Goal: Information Seeking & Learning: Check status

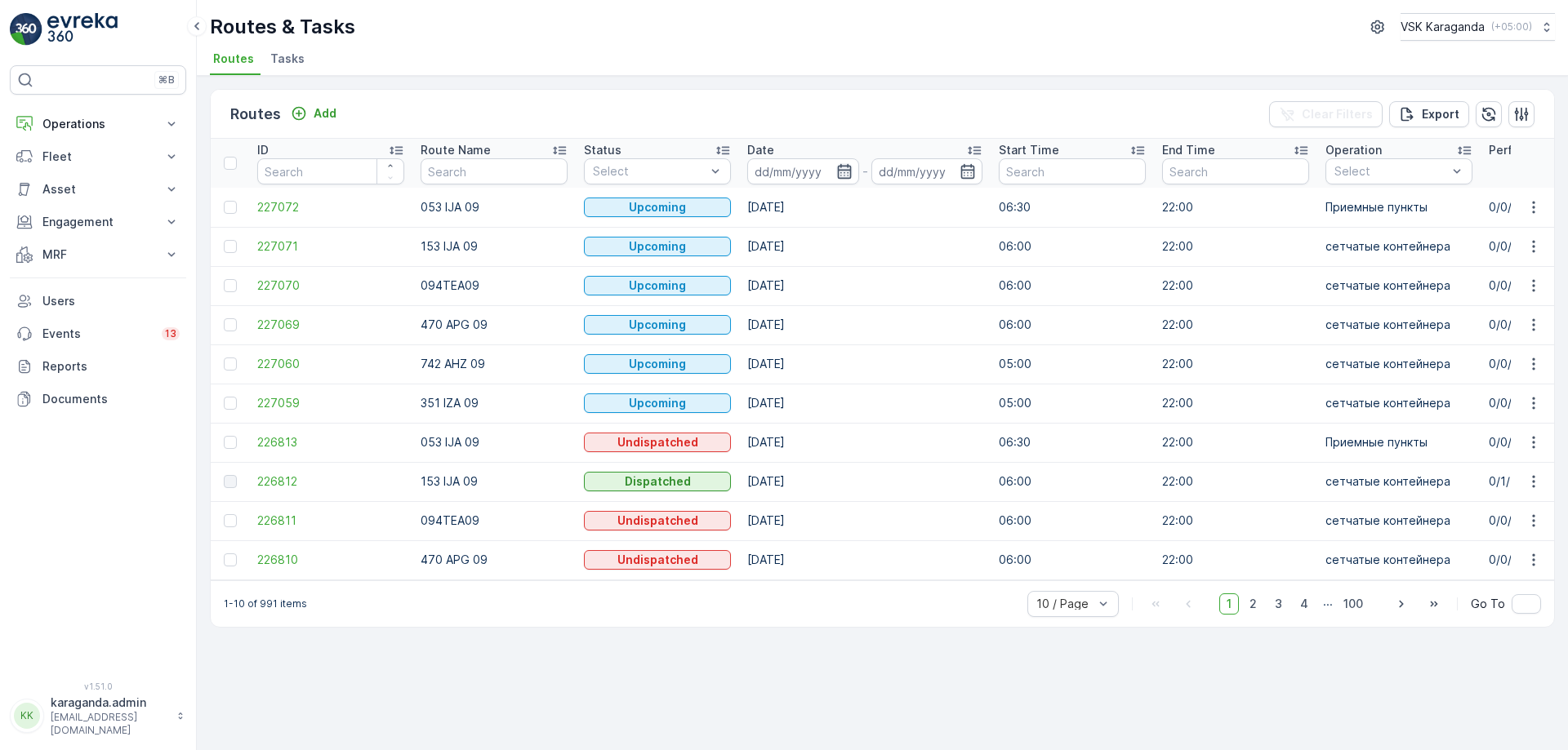
click at [845, 172] on icon "button" at bounding box center [844, 171] width 16 height 16
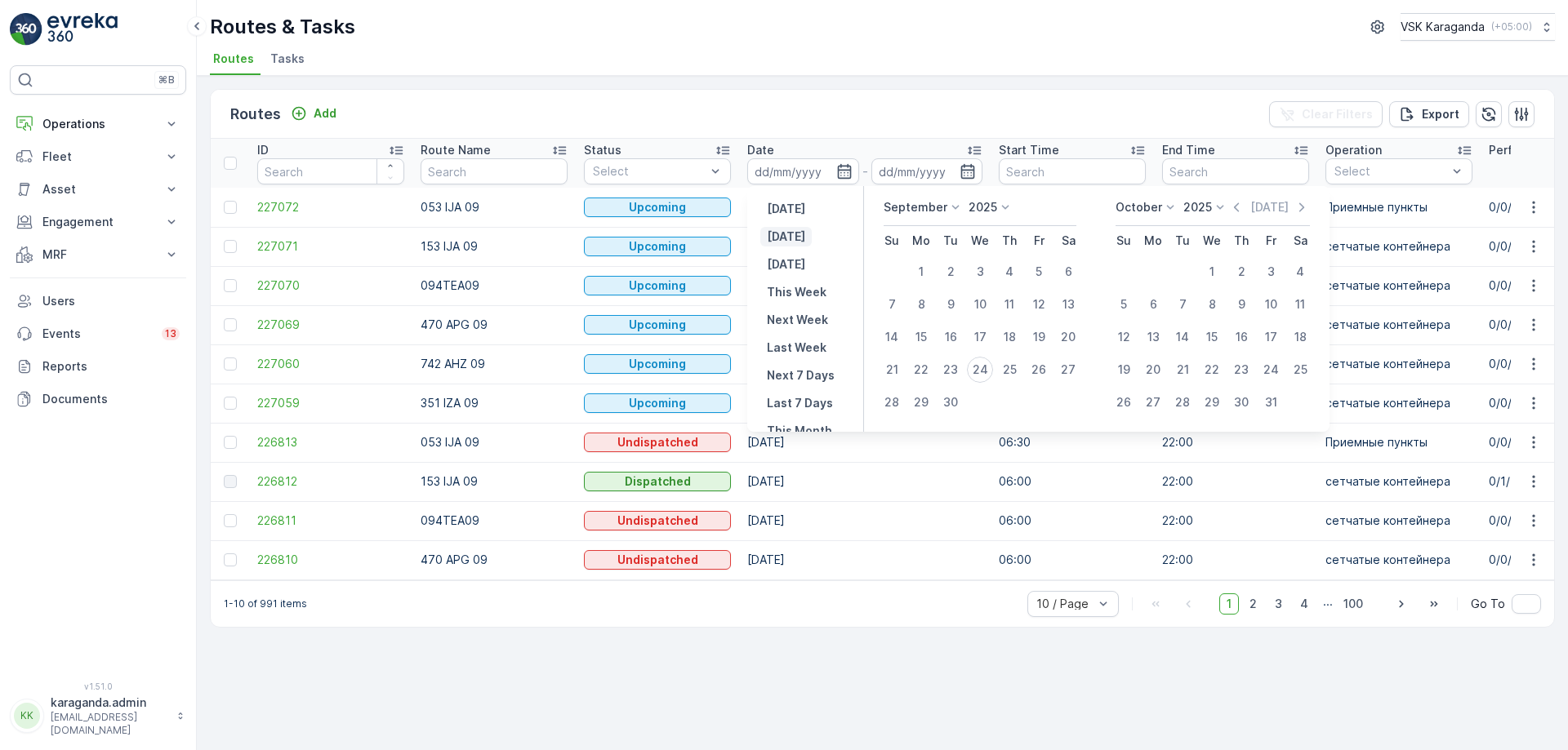
click at [802, 242] on button "[DATE]" at bounding box center [786, 236] width 51 height 20
type input "[DATE]"
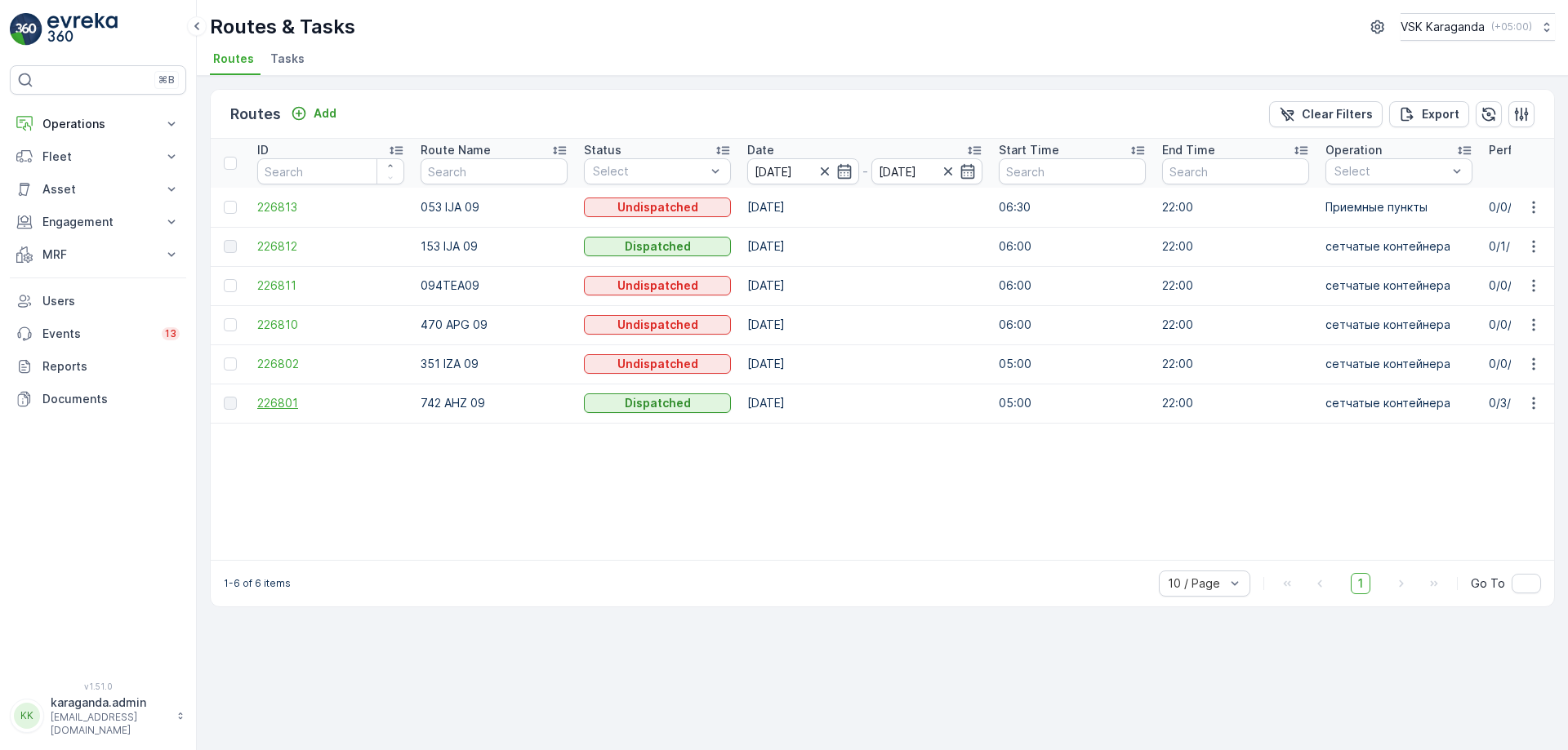
click at [283, 402] on span "226801" at bounding box center [331, 403] width 147 height 16
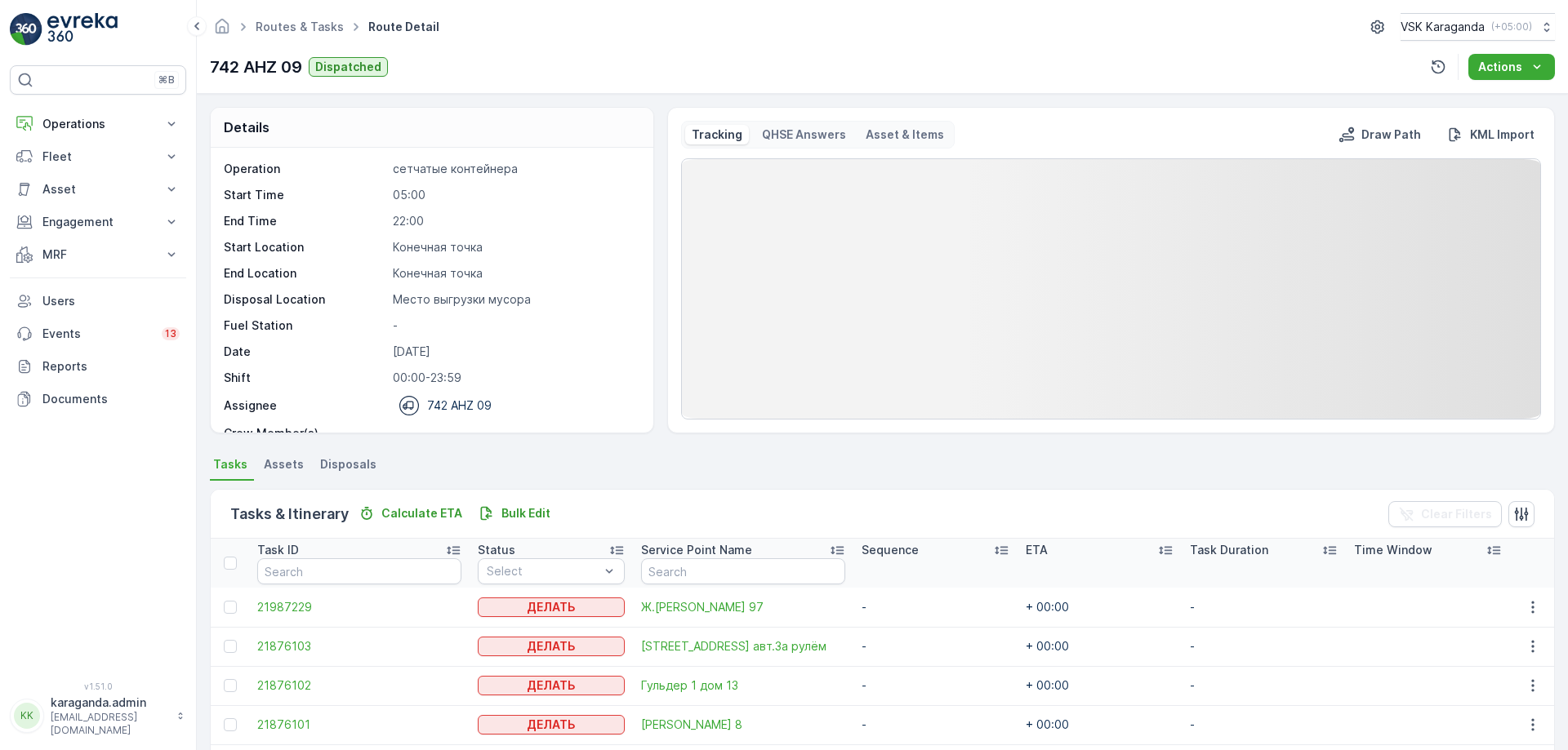
click at [362, 465] on span "Disposals" at bounding box center [348, 464] width 56 height 16
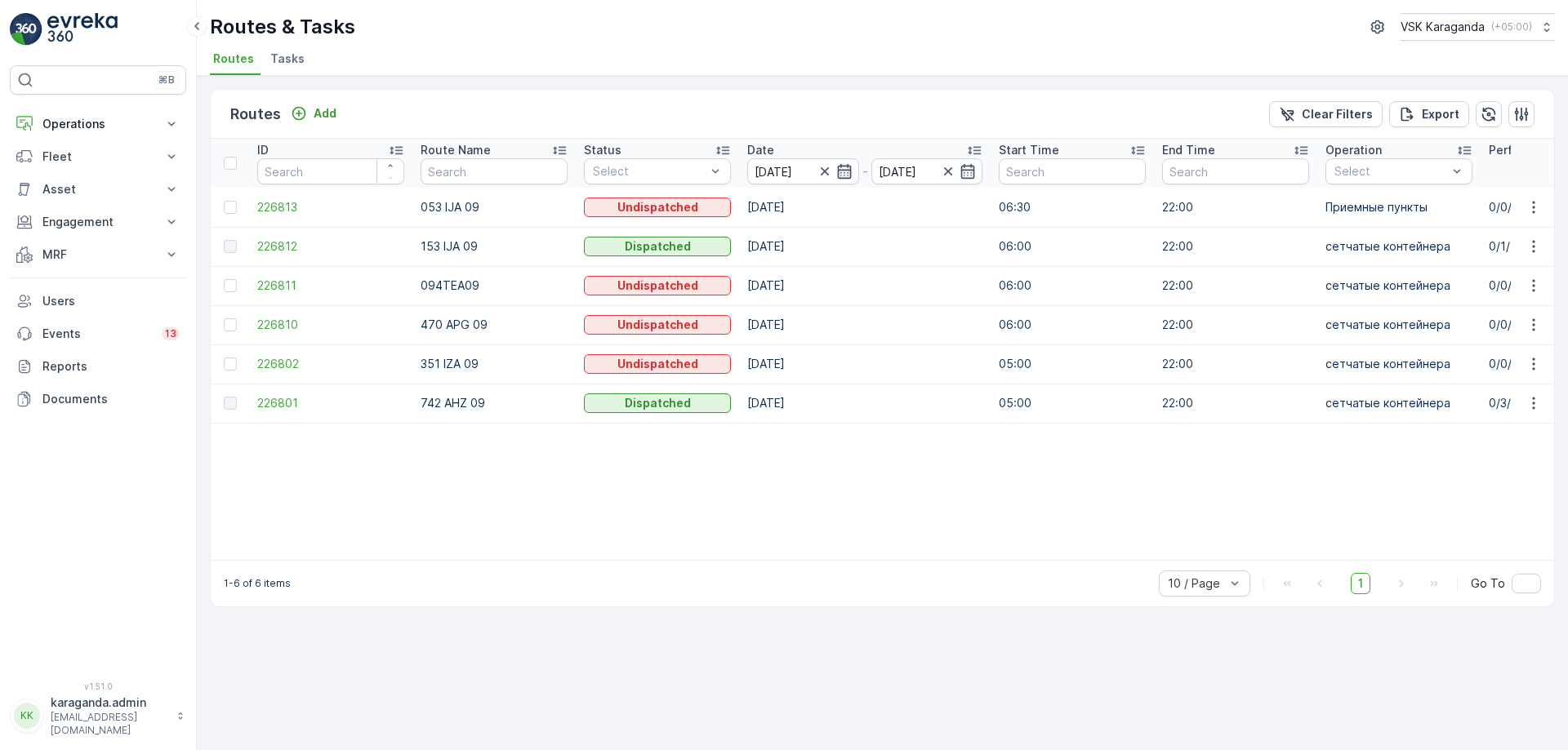
click at [840, 177] on icon "button" at bounding box center [844, 171] width 16 height 16
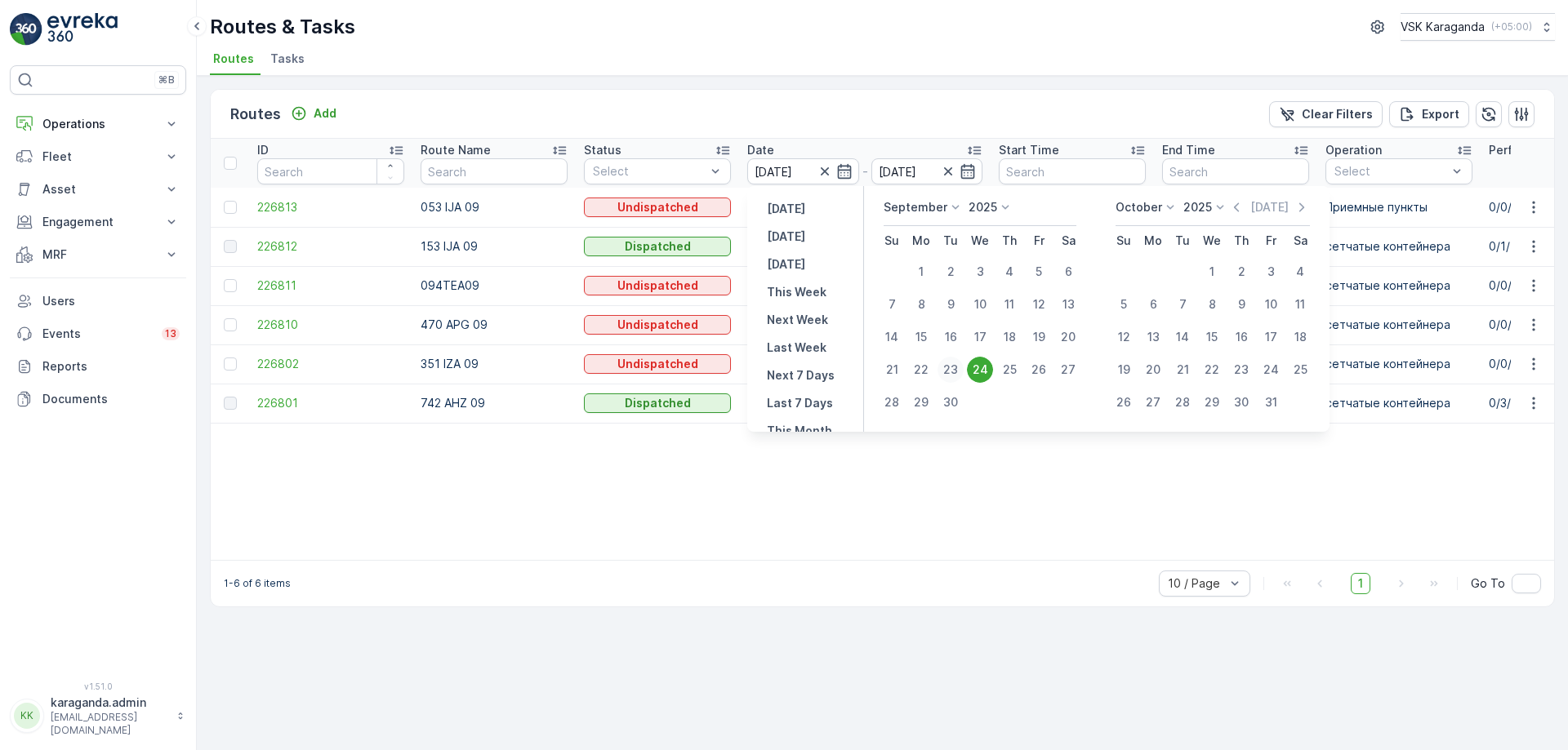
click at [957, 366] on div "23" at bounding box center [951, 370] width 27 height 27
type input "[DATE]"
click at [957, 366] on div "23" at bounding box center [951, 370] width 27 height 27
type input "[DATE]"
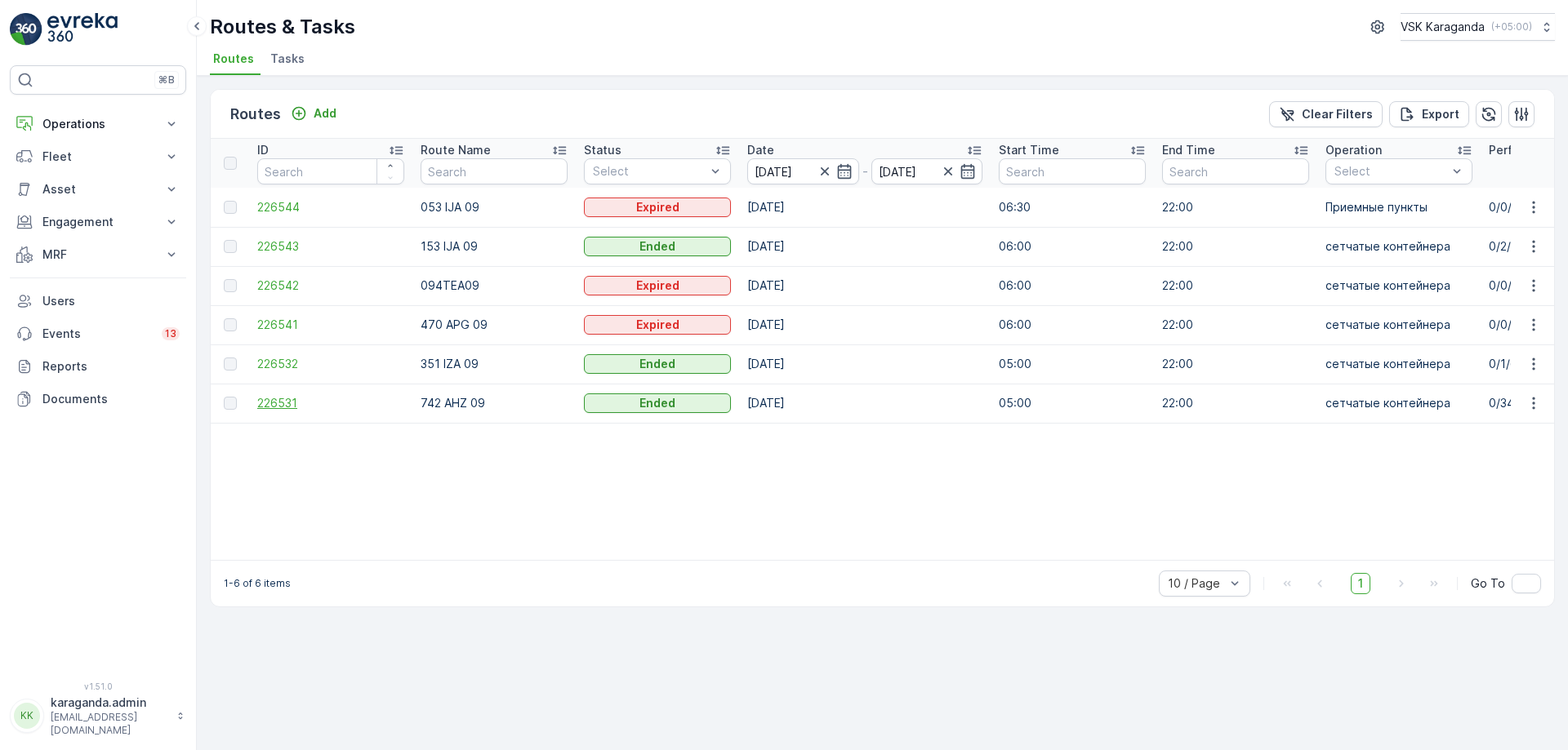
click at [278, 397] on span "226531" at bounding box center [331, 403] width 147 height 16
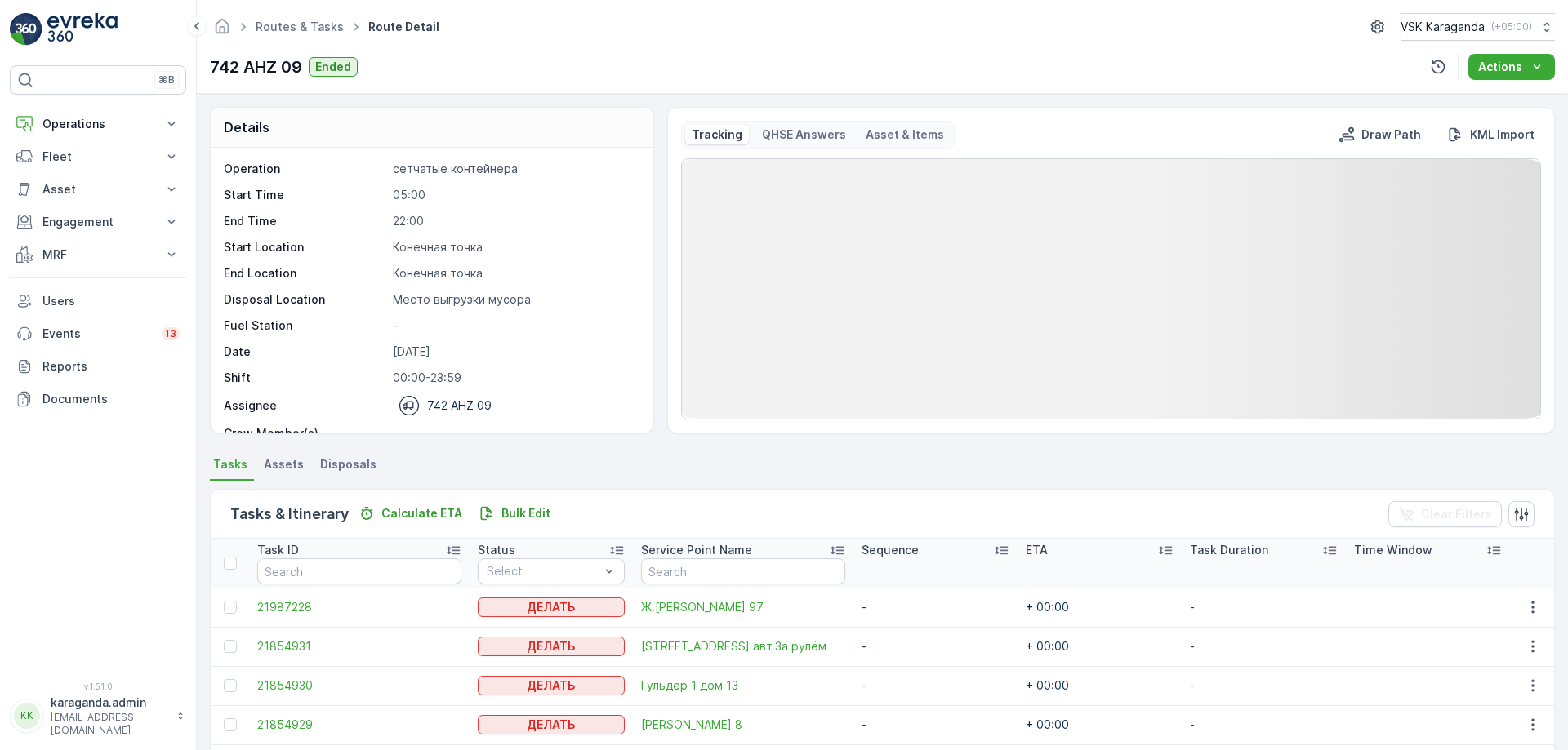
click at [334, 454] on li "Disposals" at bounding box center [350, 466] width 66 height 28
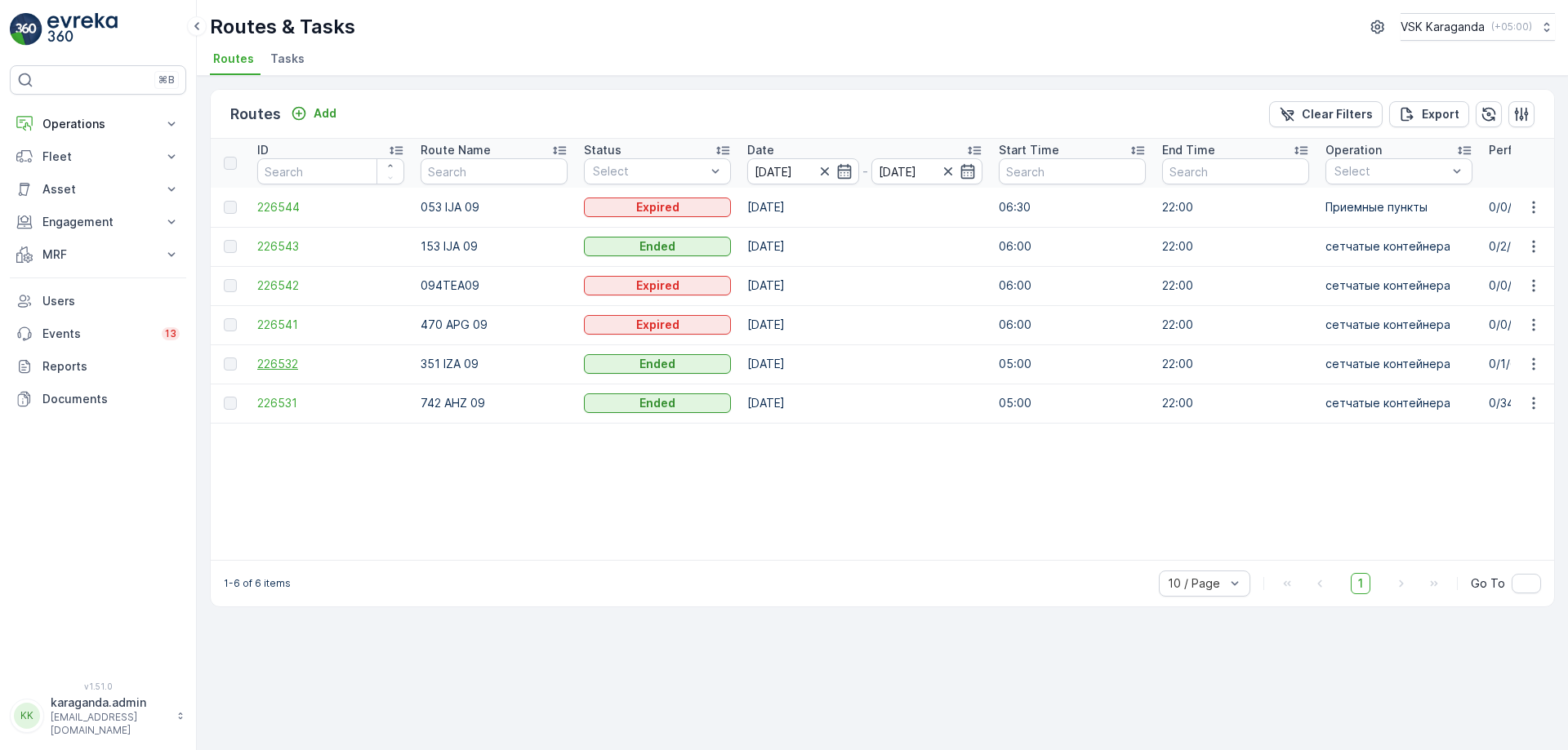
click at [275, 364] on span "226532" at bounding box center [331, 364] width 147 height 16
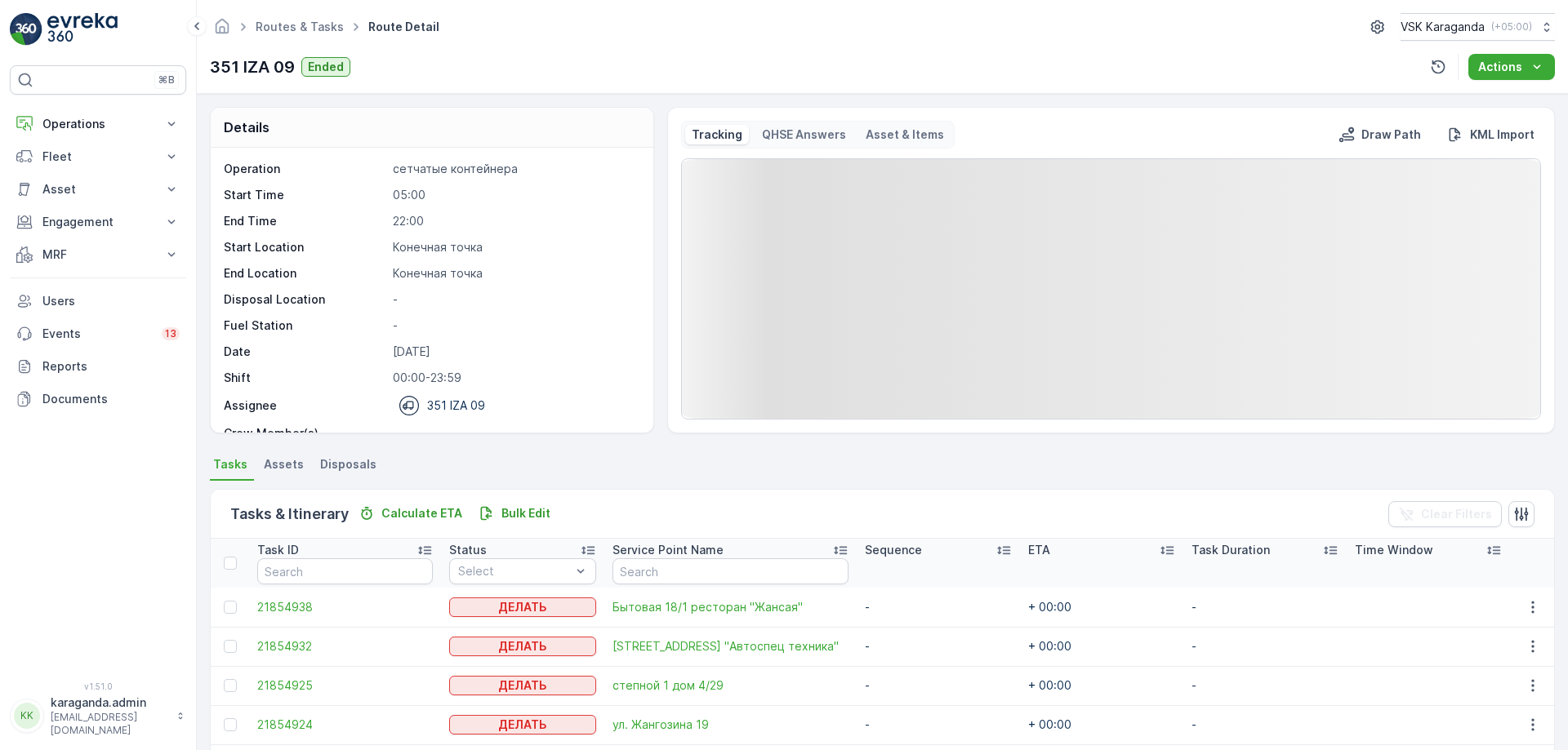
click at [329, 457] on span "Disposals" at bounding box center [348, 464] width 56 height 16
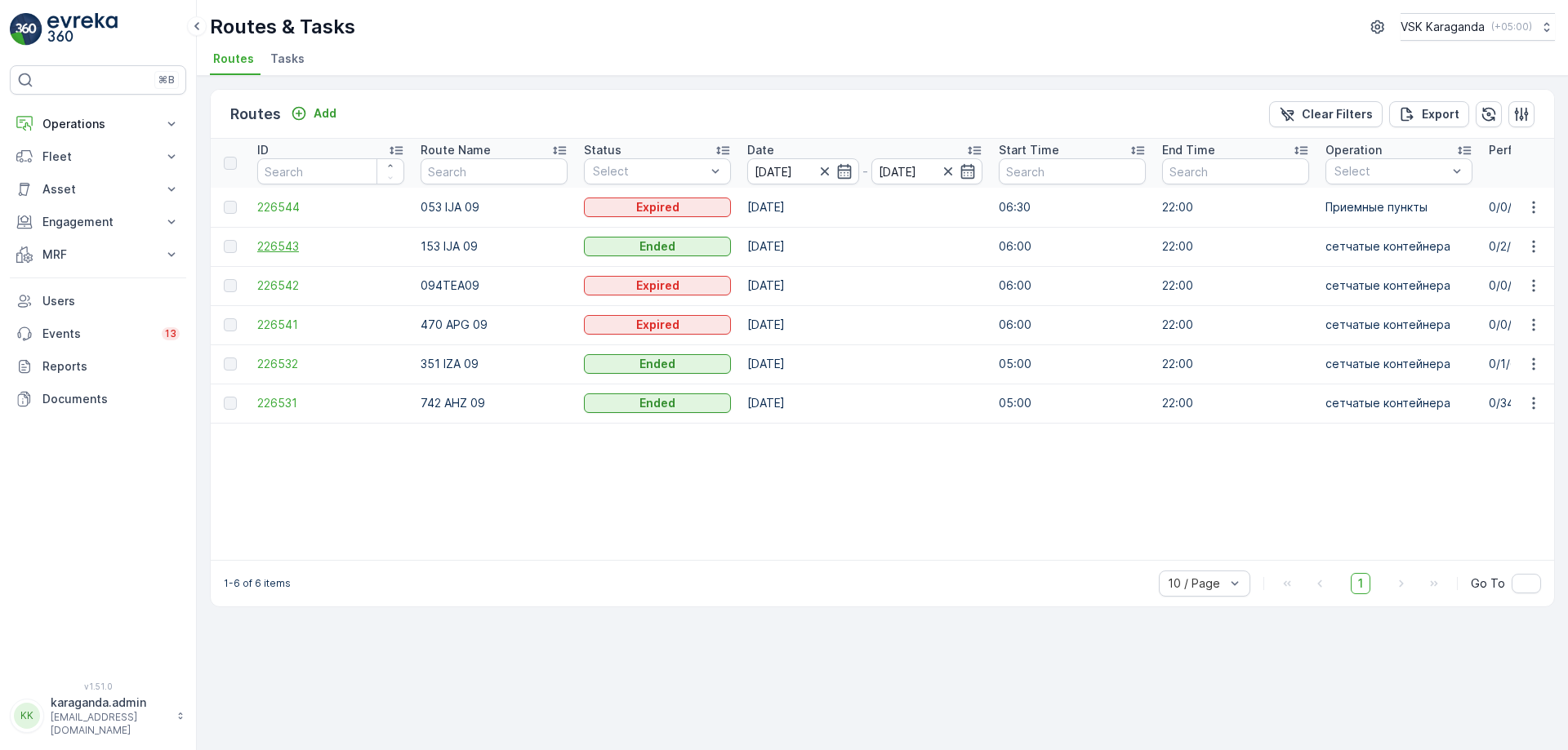
click at [268, 240] on span "226543" at bounding box center [331, 246] width 147 height 16
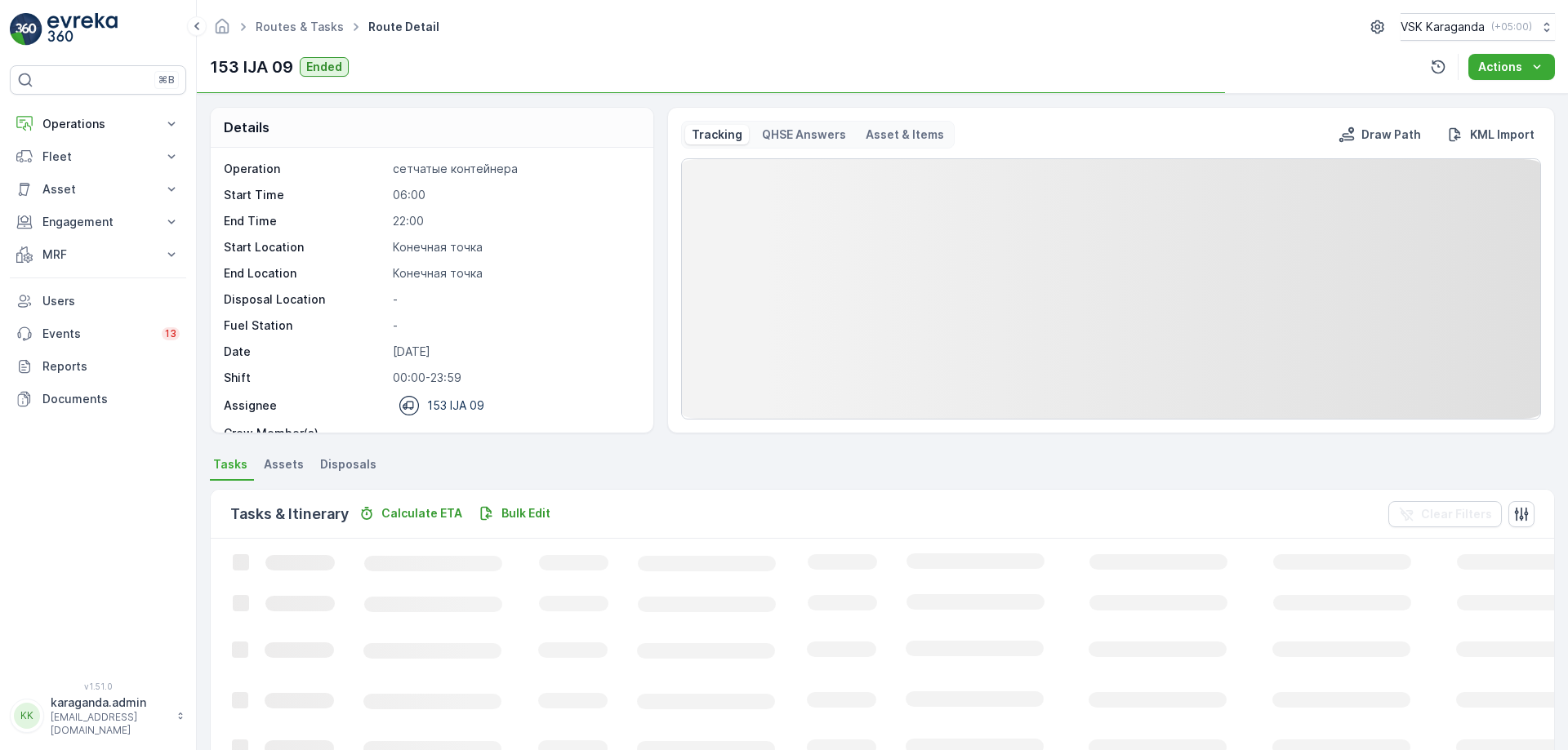
click at [333, 466] on span "Disposals" at bounding box center [348, 464] width 56 height 16
